Goal: Task Accomplishment & Management: Manage account settings

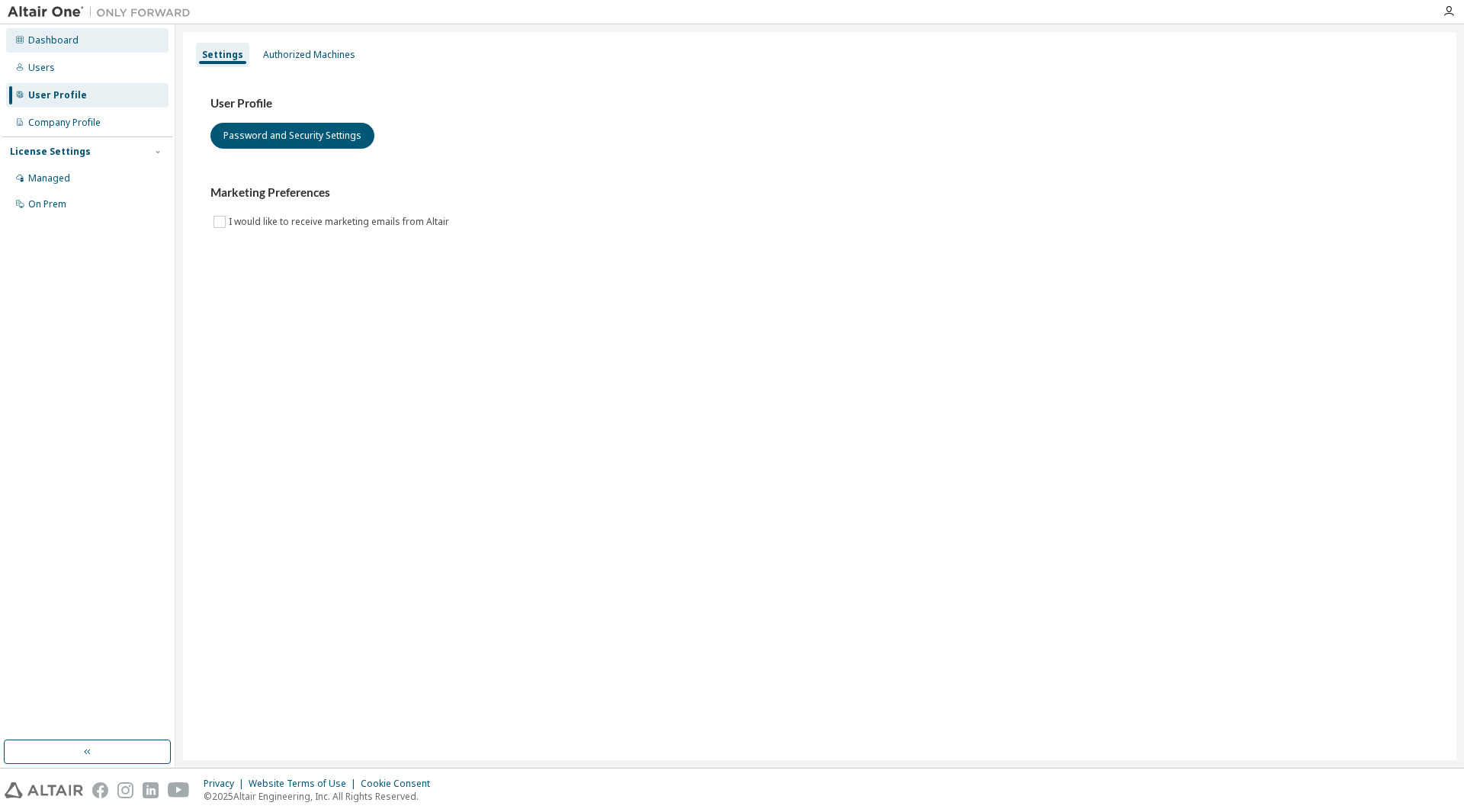
click at [61, 45] on div "Dashboard" at bounding box center [53, 40] width 50 height 13
